Goal: Register for event/course

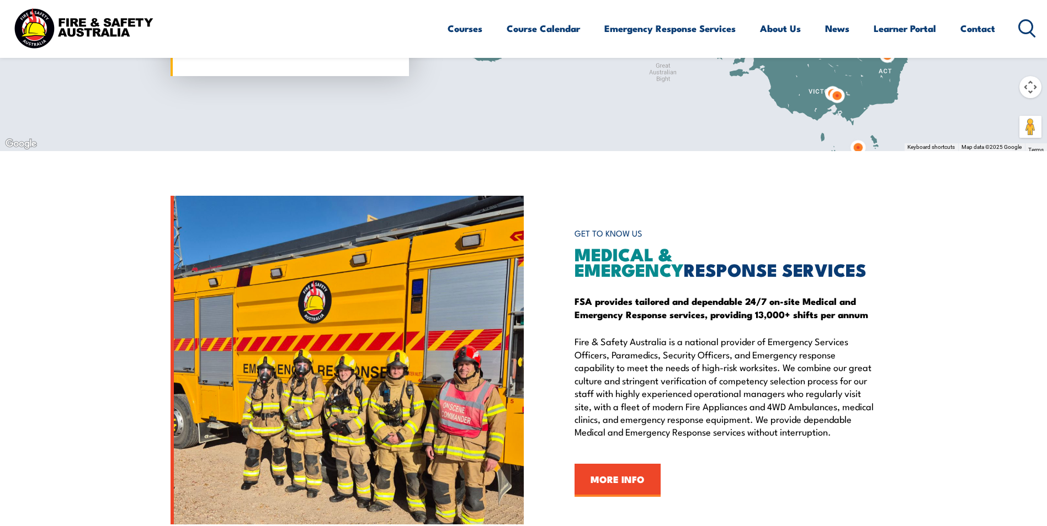
scroll to position [1159, 0]
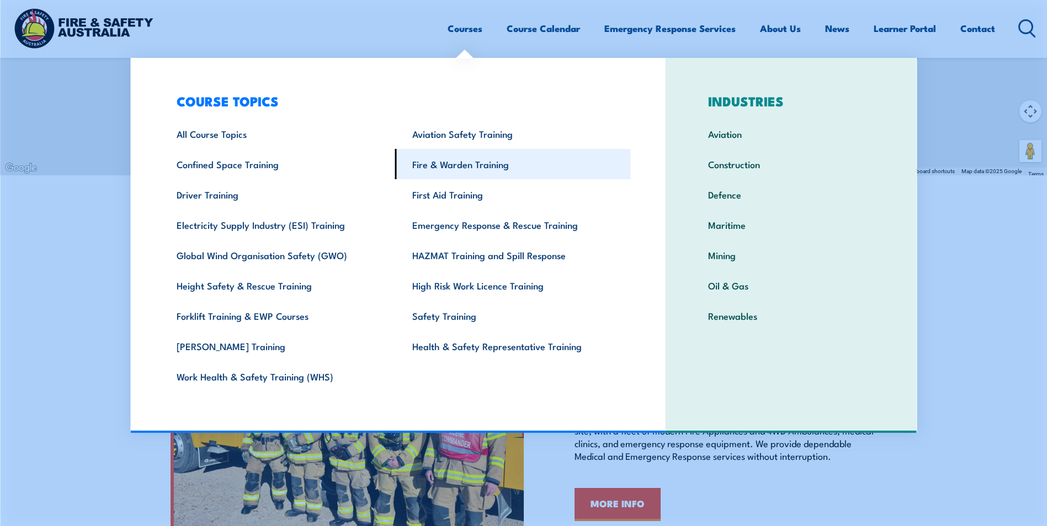
click at [444, 159] on link "Fire & Warden Training" at bounding box center [513, 164] width 236 height 30
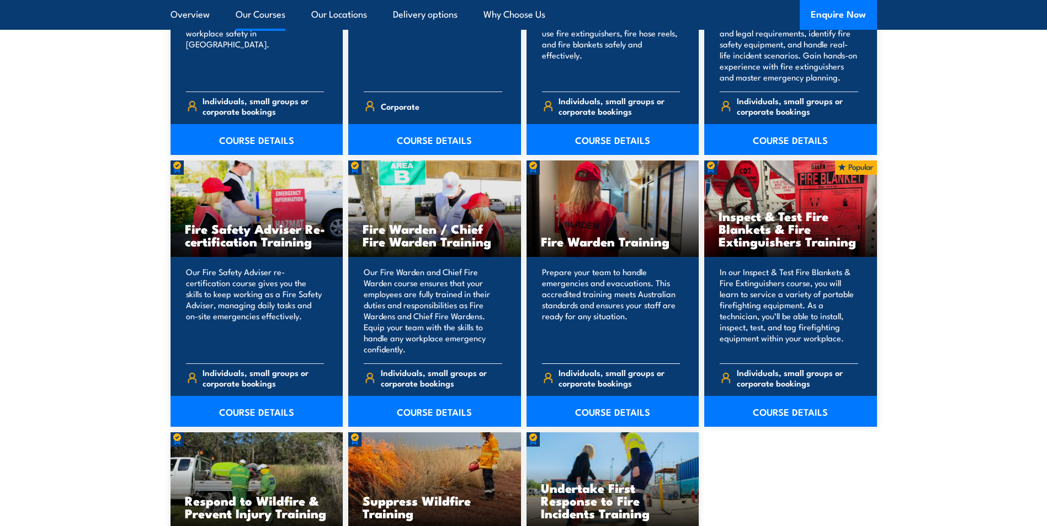
scroll to position [1324, 0]
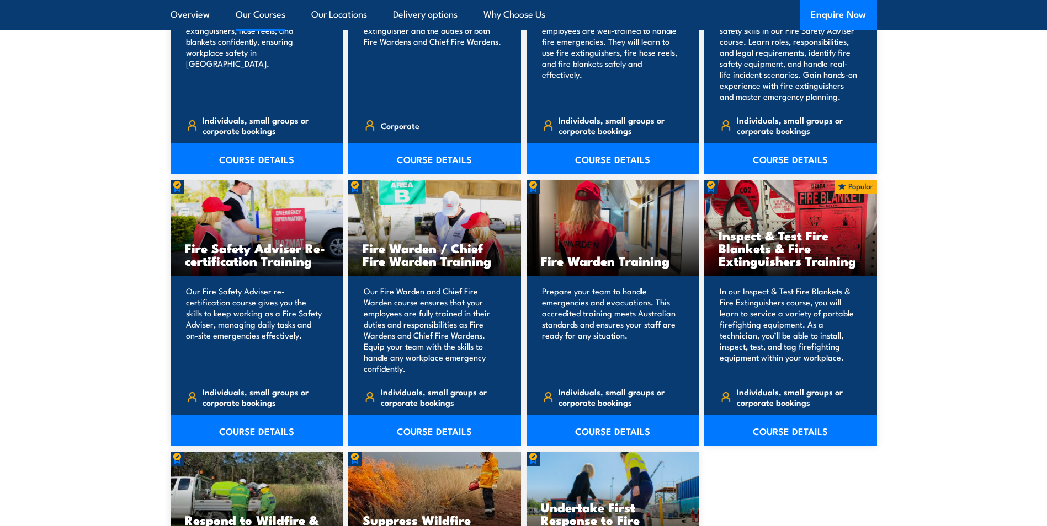
click at [770, 433] on link "COURSE DETAILS" at bounding box center [790, 431] width 173 height 31
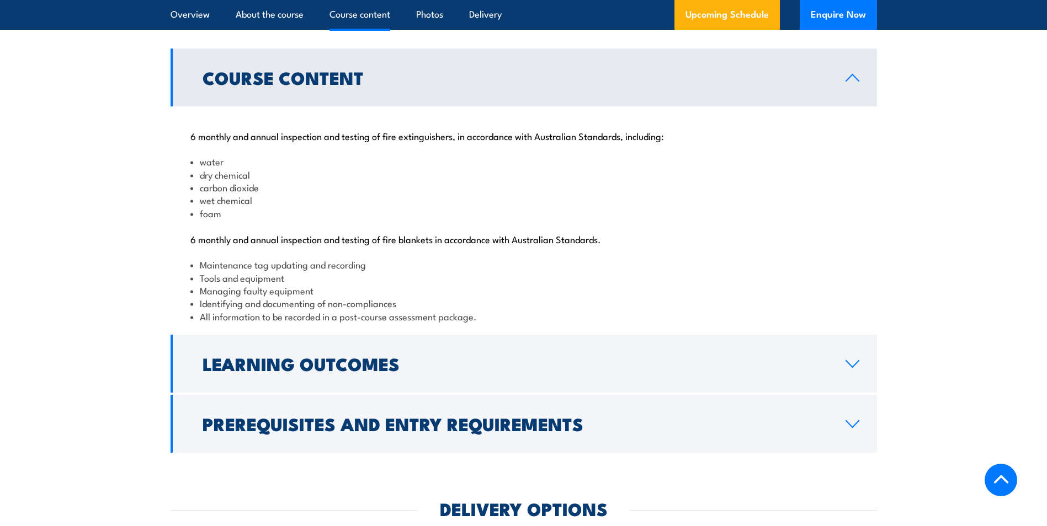
scroll to position [1104, 0]
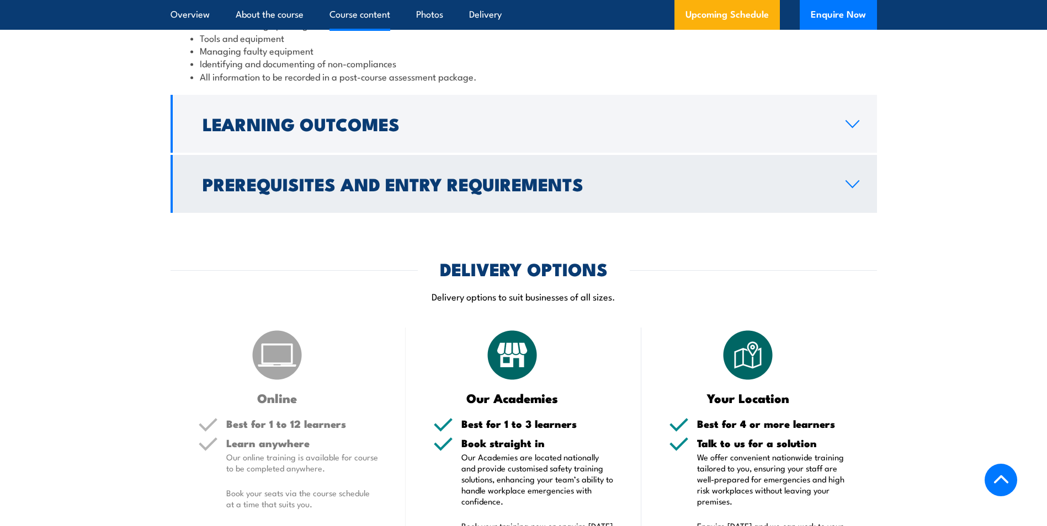
click at [375, 191] on h2 "Prerequisites and Entry Requirements" at bounding box center [515, 183] width 625 height 15
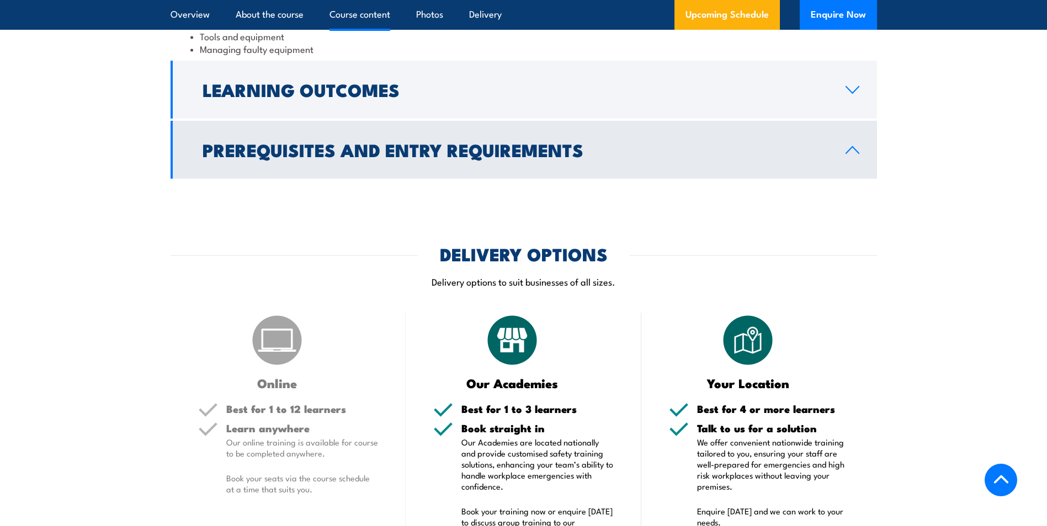
scroll to position [1243, 0]
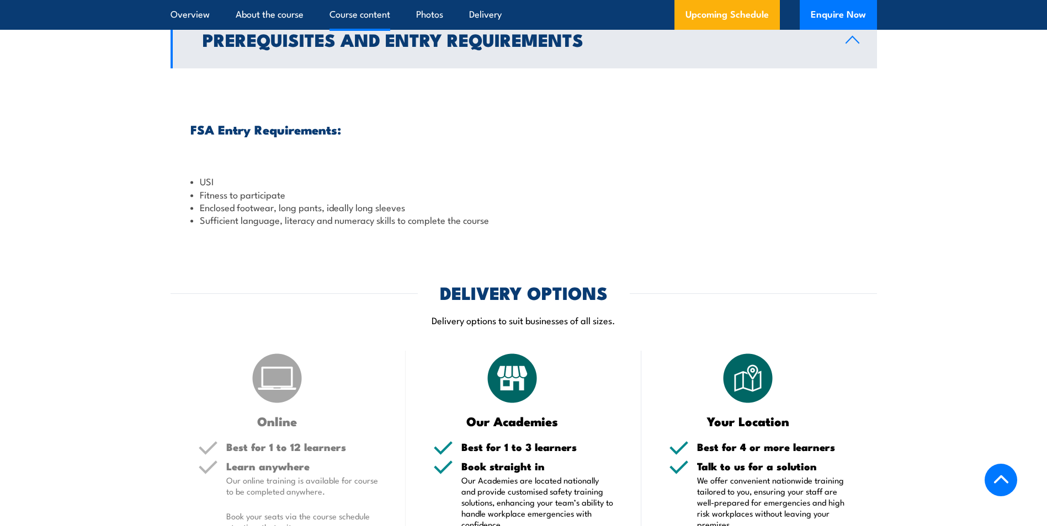
click at [847, 68] on link "Prerequisites and Entry Requirements" at bounding box center [524, 39] width 706 height 58
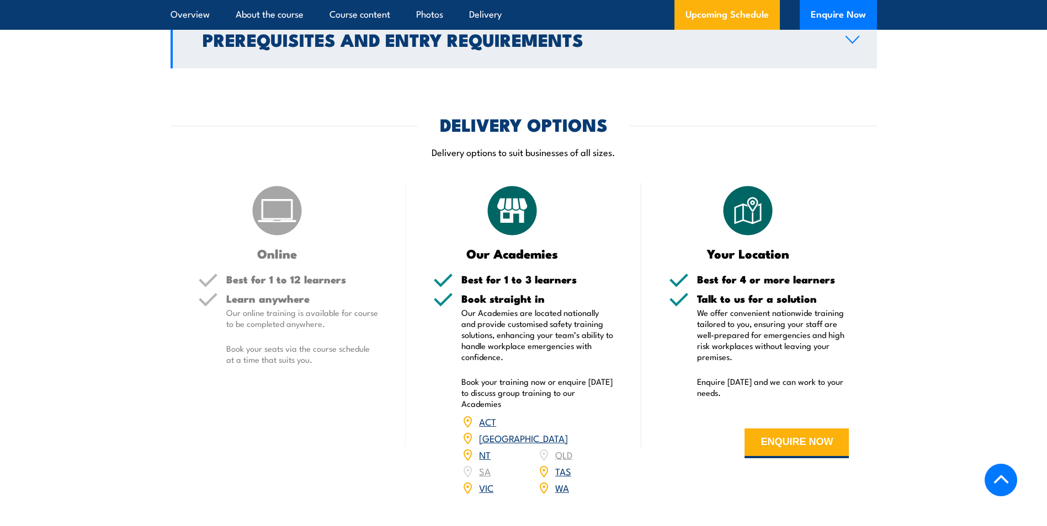
scroll to position [1132, 0]
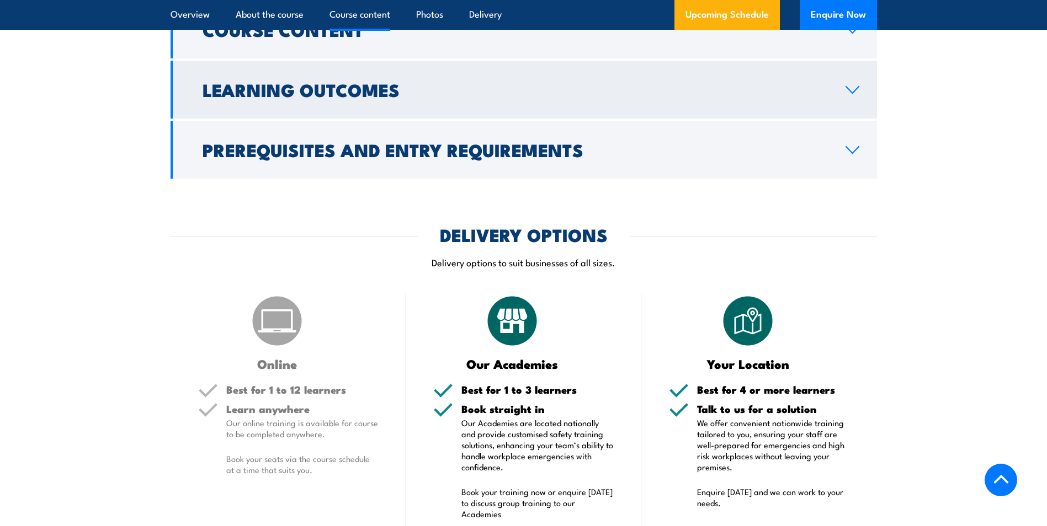
click at [848, 93] on icon at bounding box center [852, 90] width 13 height 7
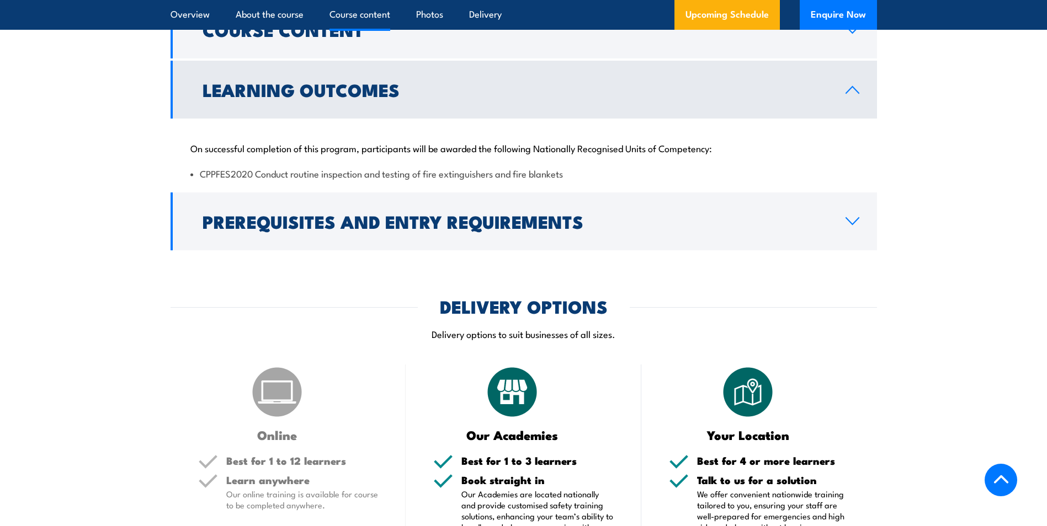
click at [850, 94] on icon at bounding box center [852, 90] width 15 height 9
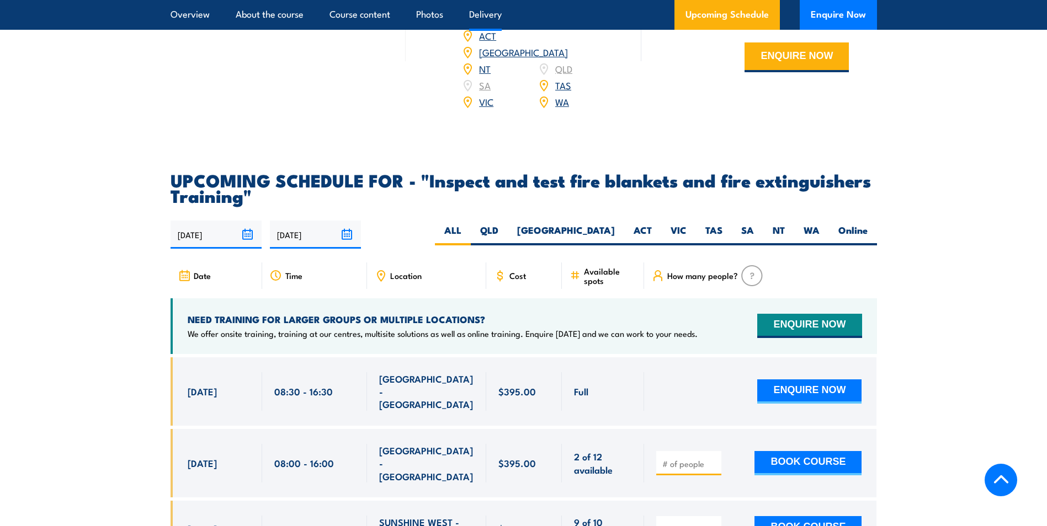
scroll to position [1684, 0]
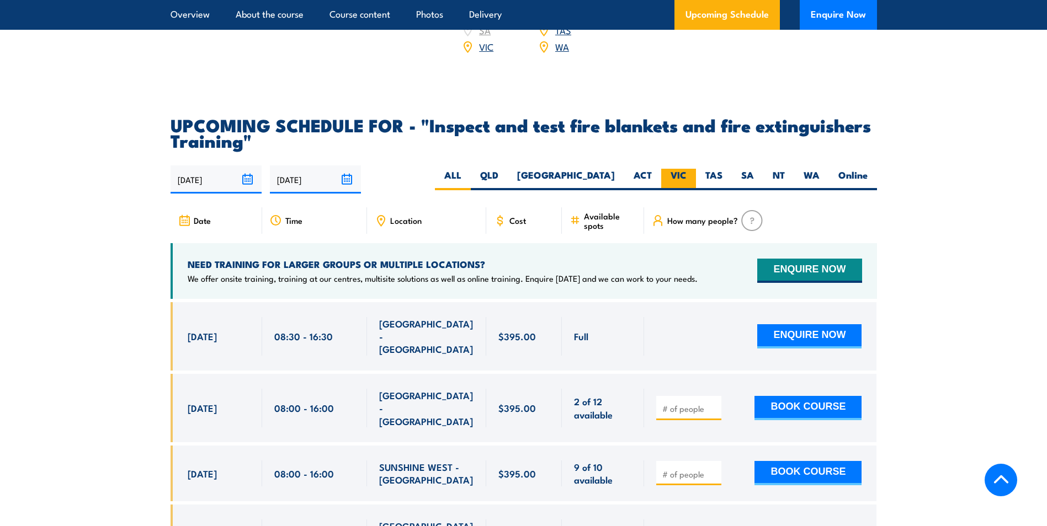
click at [687, 190] on label "VIC" at bounding box center [678, 180] width 35 height 22
click at [687, 176] on input "VIC" at bounding box center [689, 172] width 7 height 7
radio input "true"
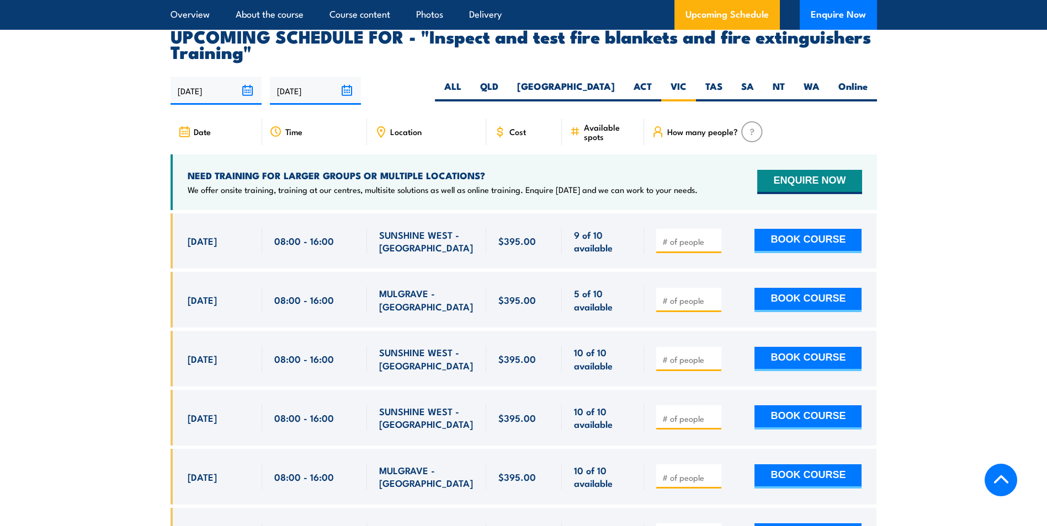
scroll to position [1994, 0]
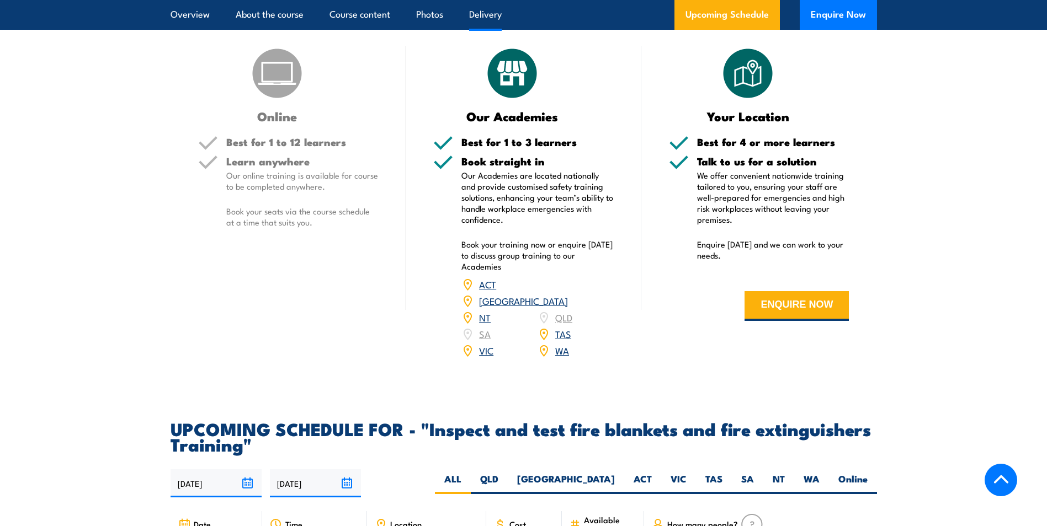
scroll to position [1821, 0]
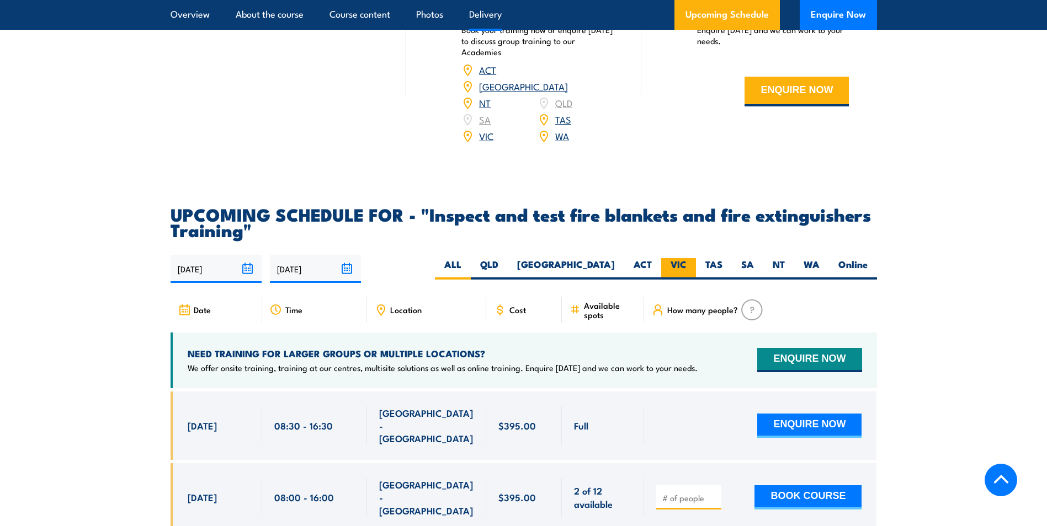
click at [673, 280] on label "VIC" at bounding box center [678, 269] width 35 height 22
click at [686, 265] on input "VIC" at bounding box center [689, 261] width 7 height 7
radio input "true"
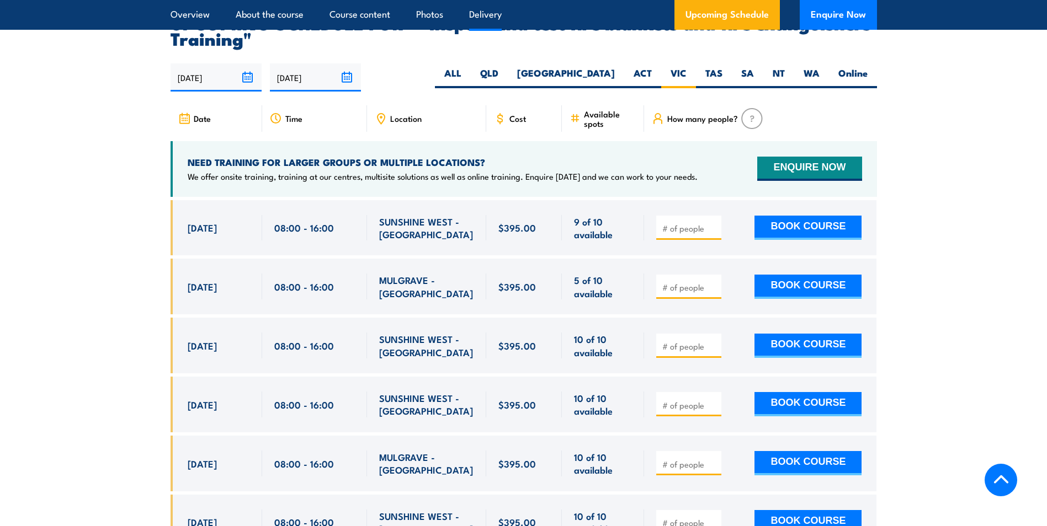
scroll to position [2049, 0]
